Goal: Task Accomplishment & Management: Manage account settings

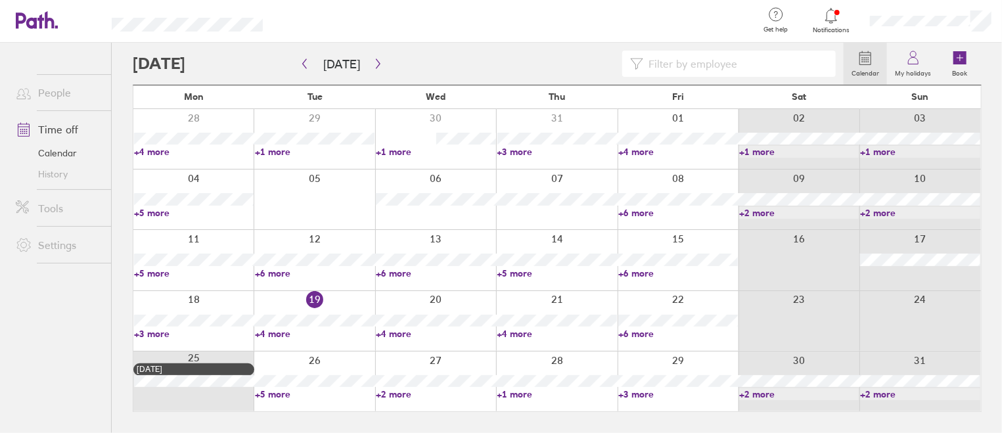
click at [162, 336] on link "+3 more" at bounding box center [194, 334] width 120 height 12
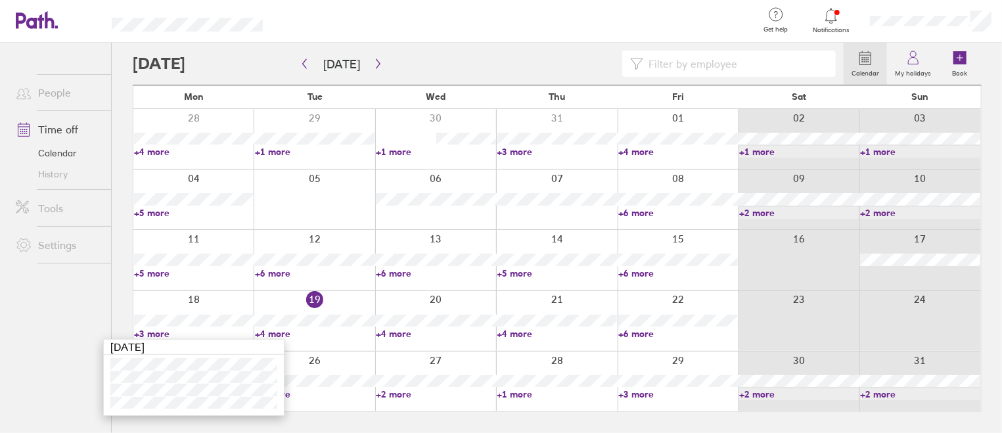
click at [285, 334] on link "+4 more" at bounding box center [315, 334] width 120 height 12
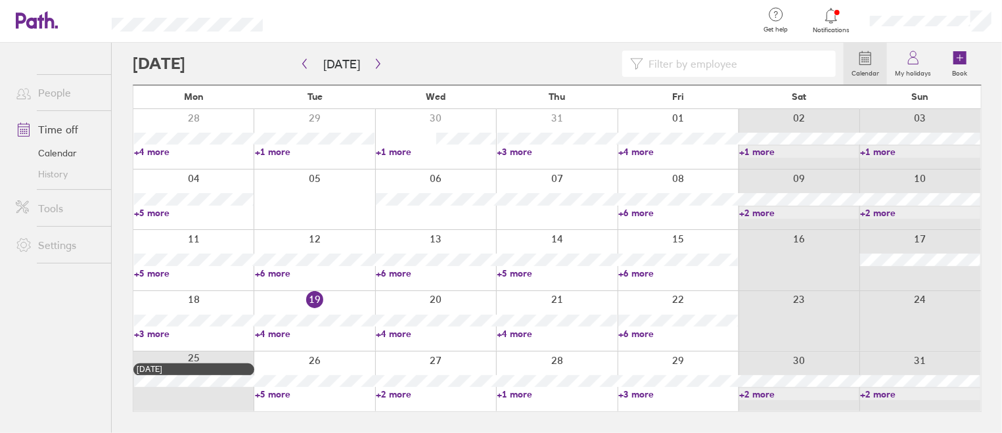
click at [285, 334] on link "+4 more" at bounding box center [315, 334] width 120 height 12
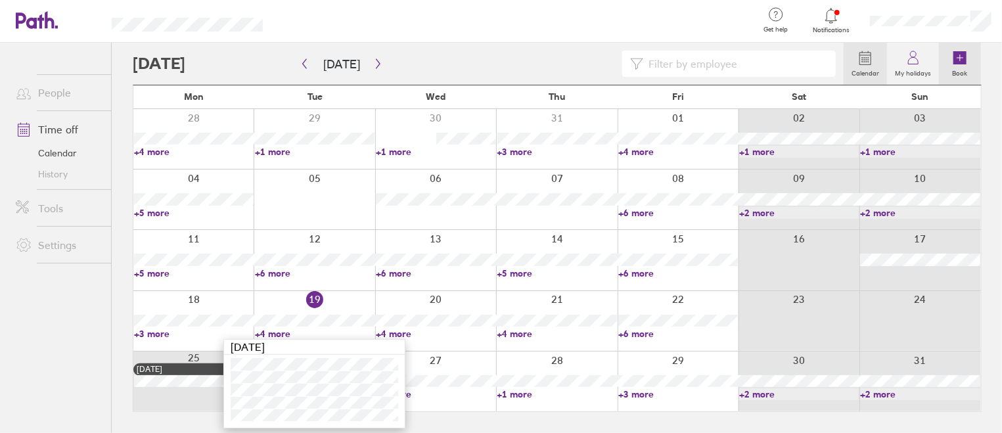
click at [801, 63] on icon at bounding box center [959, 57] width 13 height 13
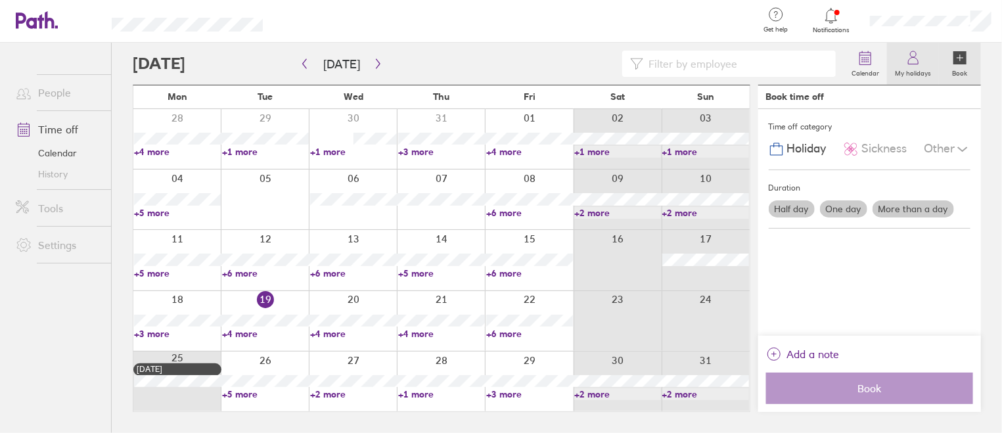
click at [801, 64] on icon at bounding box center [913, 58] width 16 height 16
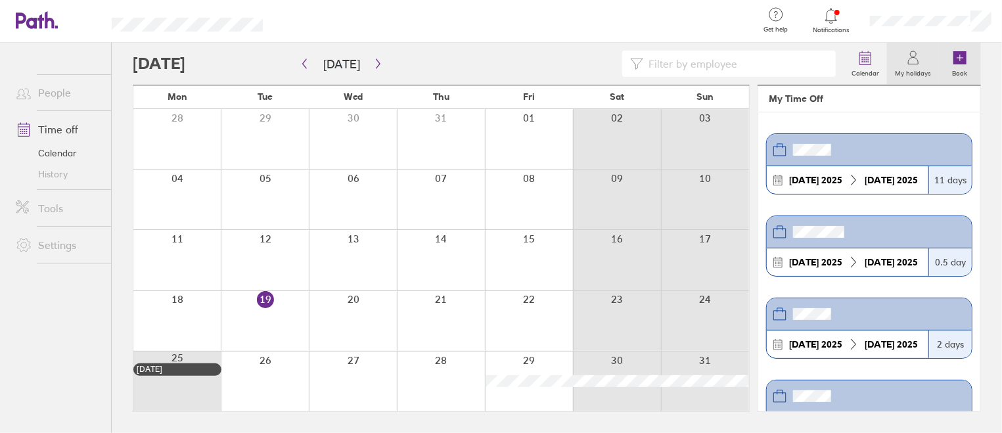
click at [801, 62] on icon at bounding box center [959, 57] width 13 height 13
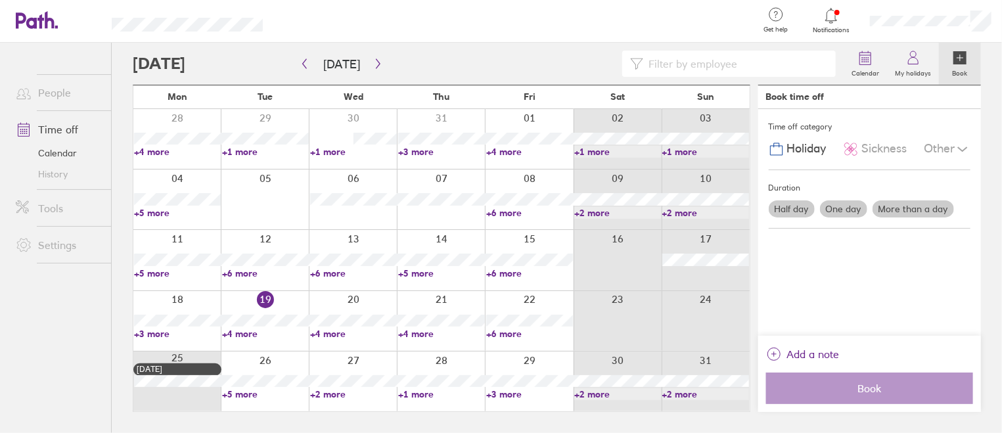
click at [801, 206] on label "One day" at bounding box center [843, 208] width 47 height 17
click at [0, 0] on input "One day" at bounding box center [0, 0] width 0 height 0
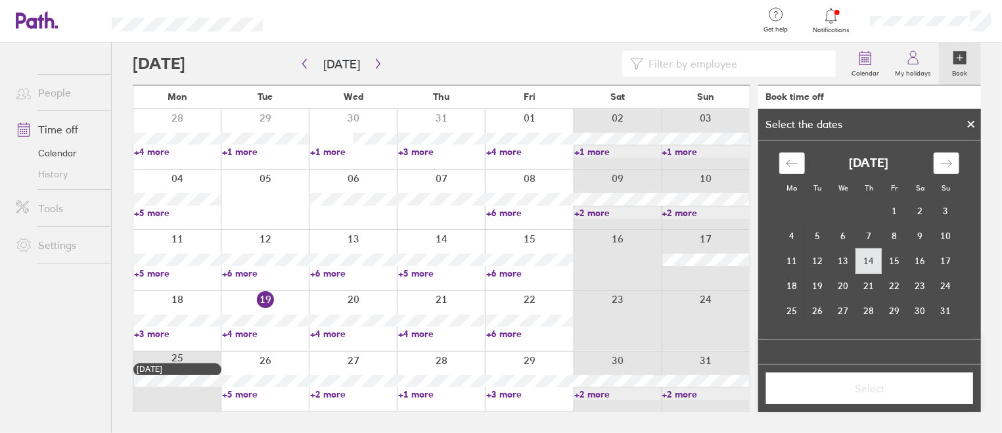
click at [801, 267] on td "14" at bounding box center [869, 260] width 26 height 25
click at [801, 125] on div at bounding box center [971, 124] width 20 height 22
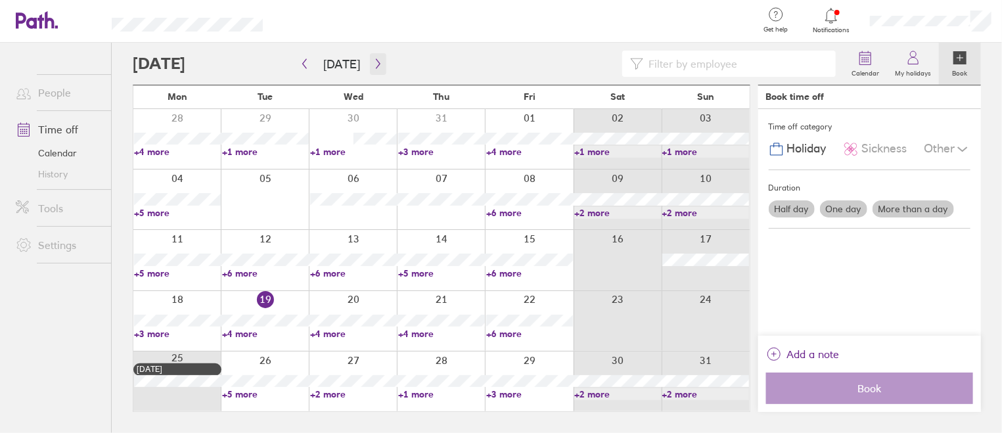
click at [373, 66] on icon "button" at bounding box center [378, 63] width 10 height 11
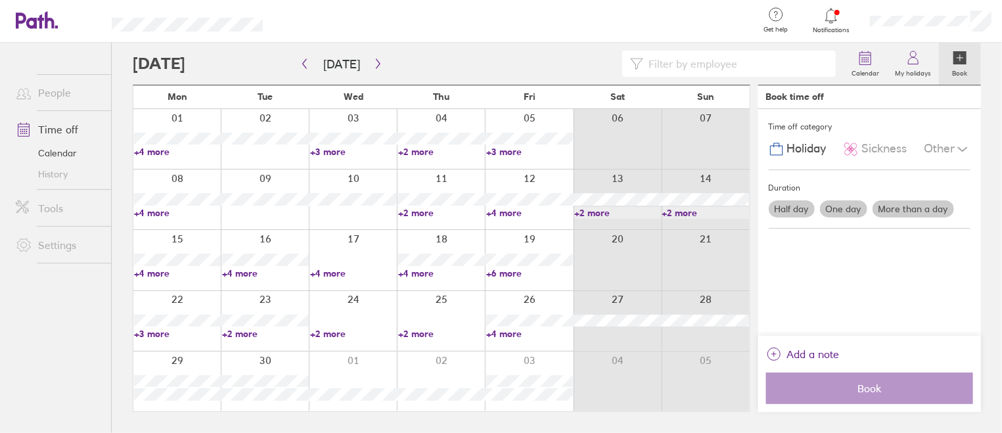
click at [262, 214] on div at bounding box center [265, 199] width 88 height 60
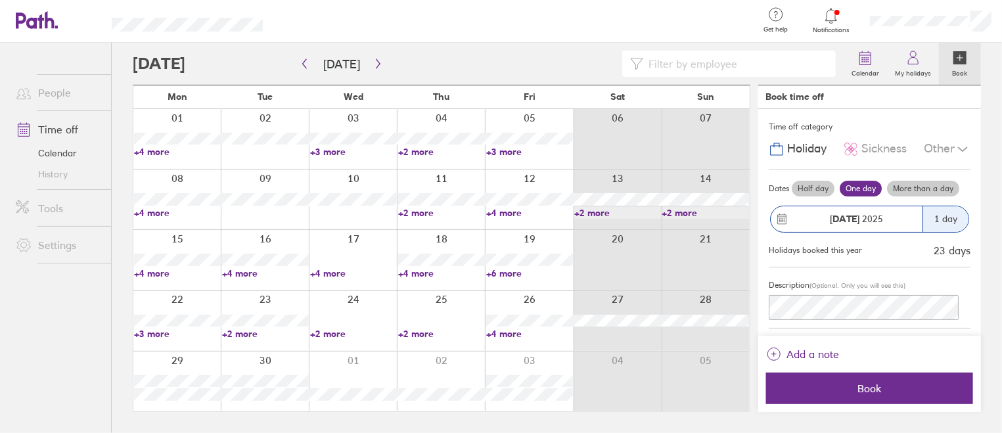
click at [212, 69] on div at bounding box center [488, 64] width 711 height 26
click at [373, 65] on icon "button" at bounding box center [378, 63] width 10 height 11
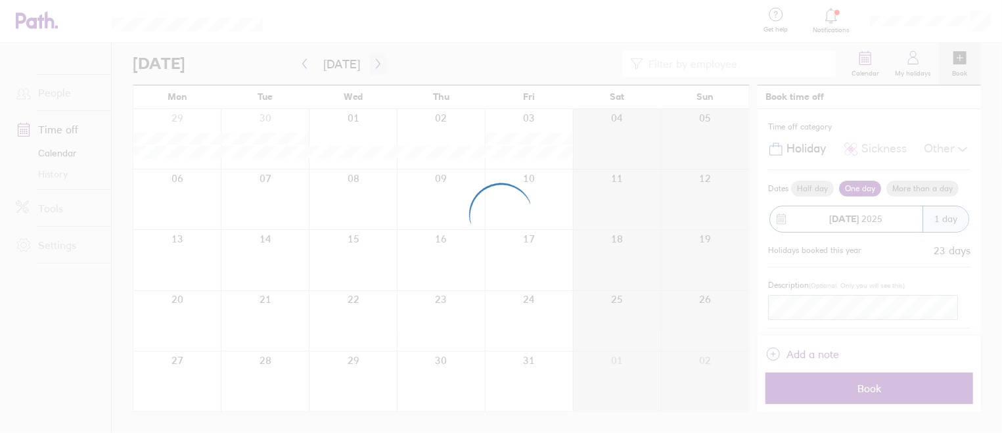
click at [372, 65] on div at bounding box center [501, 216] width 1002 height 433
click at [376, 64] on div at bounding box center [501, 216] width 1002 height 433
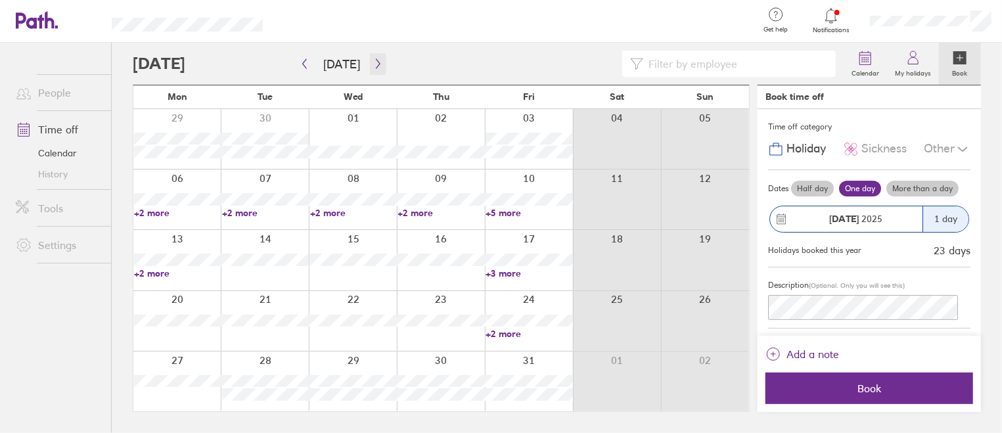
click at [376, 64] on icon "button" at bounding box center [378, 63] width 10 height 11
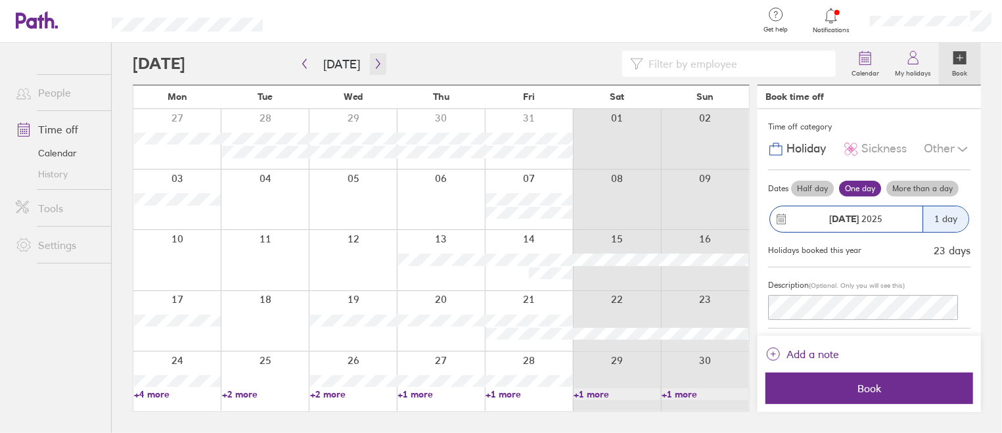
click at [376, 64] on icon "button" at bounding box center [378, 63] width 10 height 11
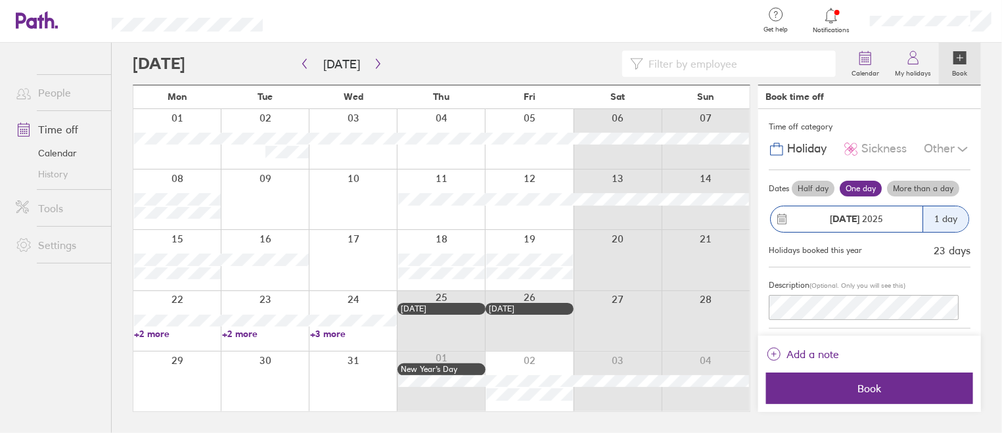
click at [801, 17] on icon at bounding box center [831, 16] width 16 height 16
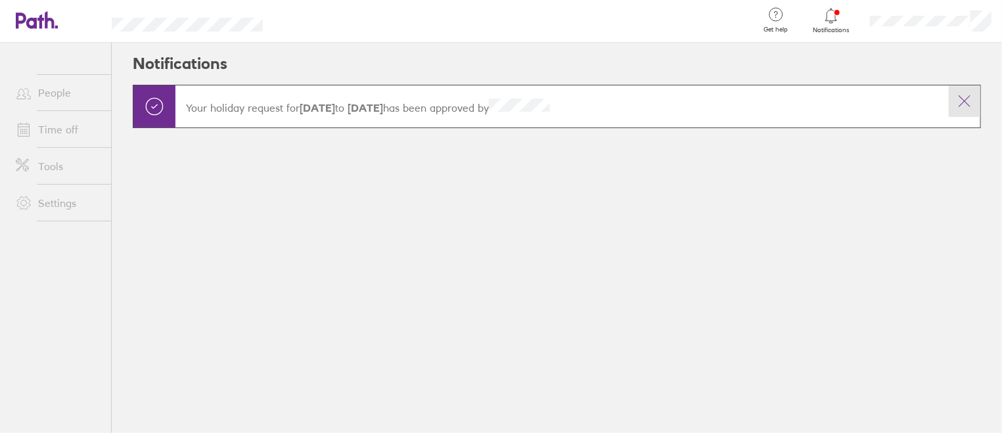
click at [801, 104] on icon at bounding box center [964, 101] width 16 height 16
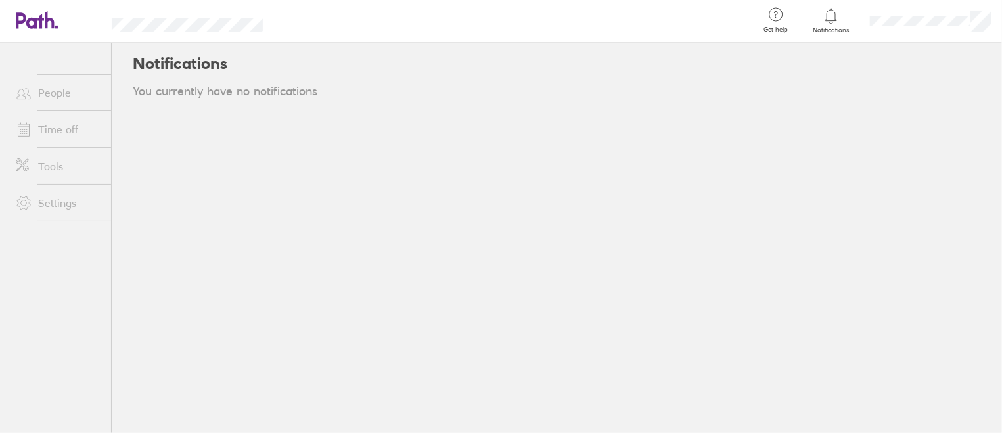
click at [60, 91] on link "People" at bounding box center [58, 92] width 106 height 26
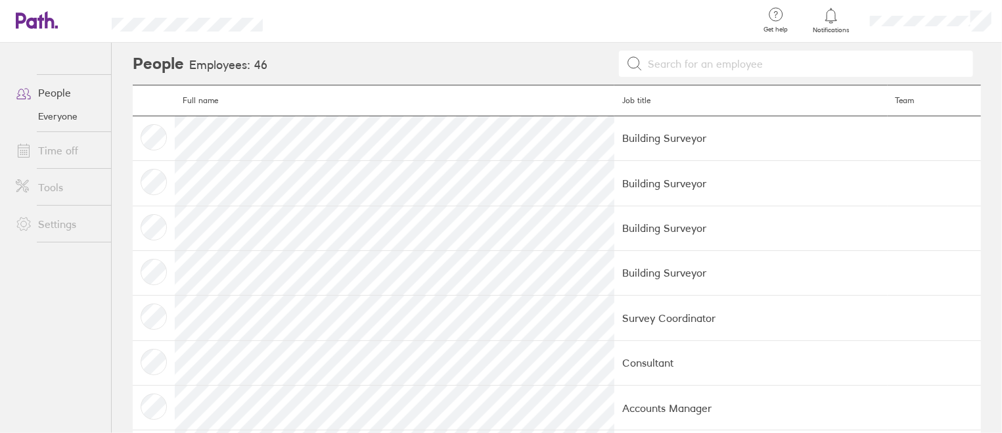
click at [39, 150] on link "Time off" at bounding box center [58, 150] width 106 height 26
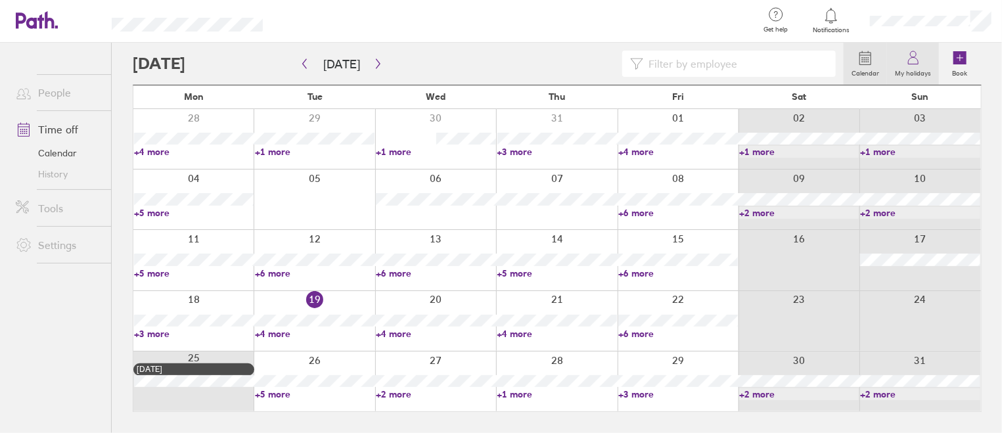
click at [801, 70] on label "My holidays" at bounding box center [913, 72] width 52 height 12
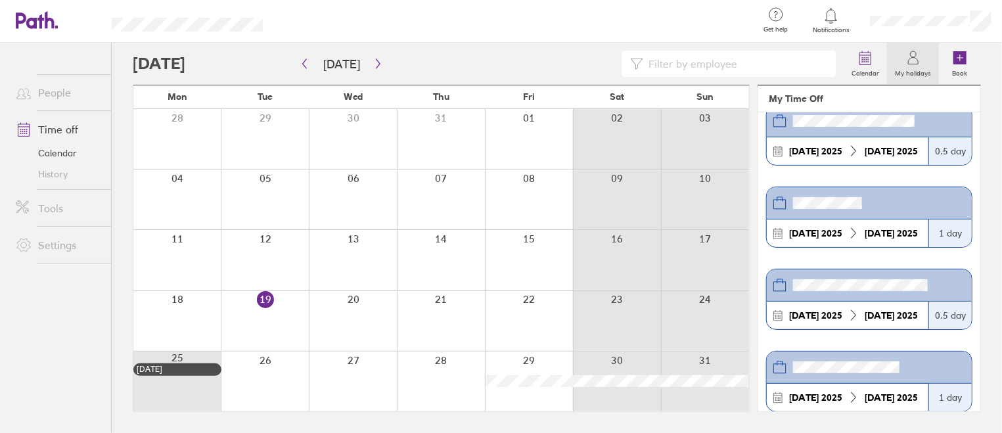
scroll to position [619, 0]
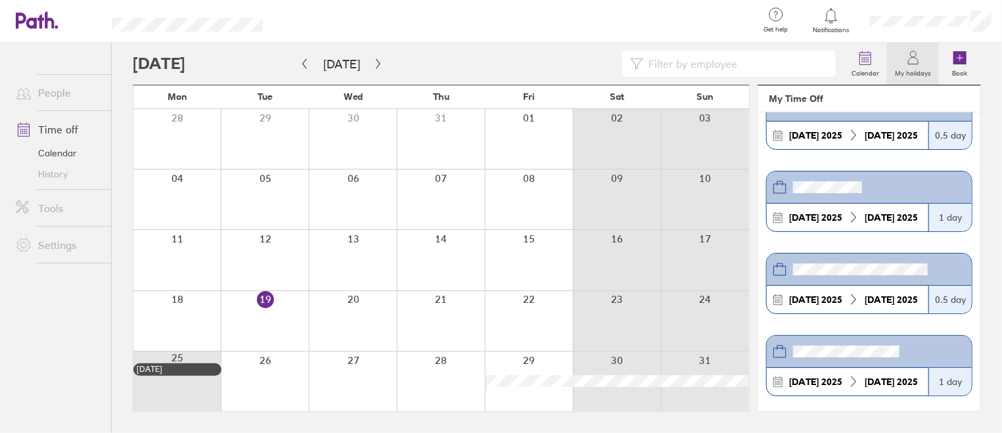
click at [359, 315] on div at bounding box center [353, 321] width 88 height 60
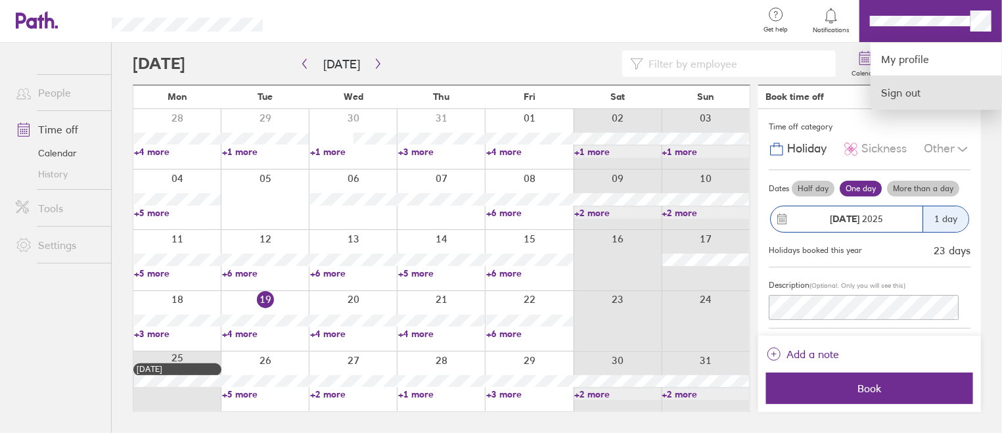
click at [801, 94] on link "Sign out" at bounding box center [935, 92] width 131 height 33
